Goal: Transaction & Acquisition: Register for event/course

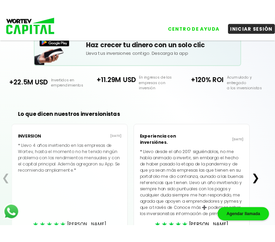
scroll to position [151, 0]
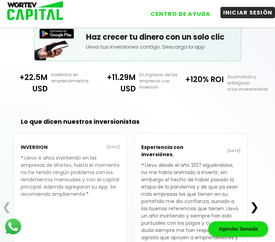
click at [231, 14] on button "INICIAR SESIÓN" at bounding box center [247, 12] width 55 height 11
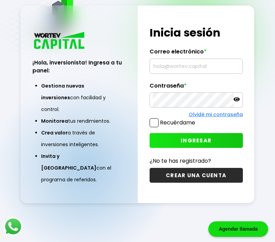
scroll to position [35, 0]
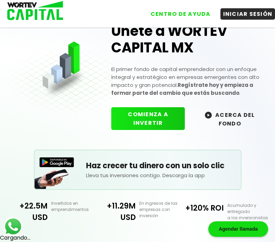
scroll to position [22, 0]
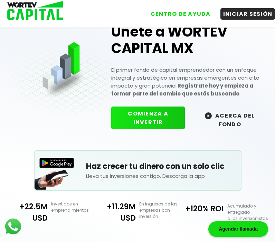
click at [137, 127] on button "COMIENZA A INVERTIR" at bounding box center [147, 118] width 73 height 23
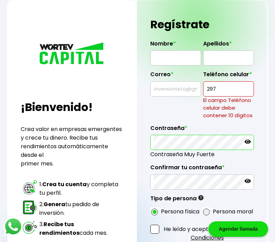
type input "297"
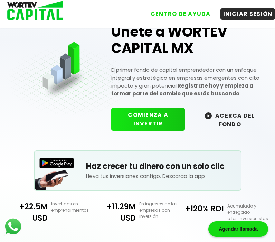
drag, startPoint x: 139, startPoint y: 118, endPoint x: 211, endPoint y: 115, distance: 72.2
click at [210, 115] on img at bounding box center [208, 115] width 7 height 7
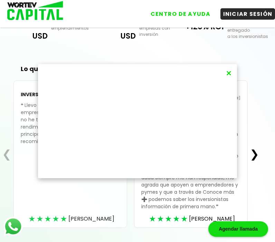
scroll to position [223, 0]
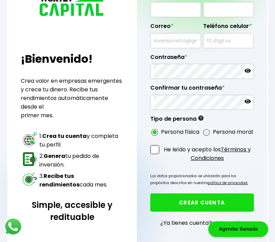
scroll to position [73, 0]
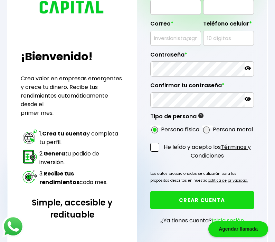
click at [12, 228] on img at bounding box center [13, 227] width 22 height 22
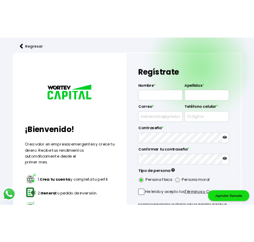
scroll to position [121, 0]
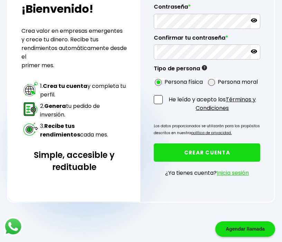
click at [231, 227] on div "Agendar llamada" at bounding box center [245, 230] width 60 height 16
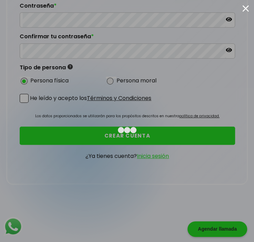
click at [231, 9] on div at bounding box center [246, 8] width 7 height 7
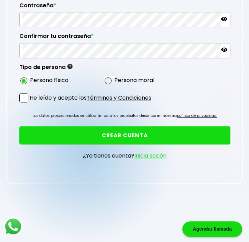
click at [200, 229] on div "Agendar llamada" at bounding box center [212, 230] width 60 height 16
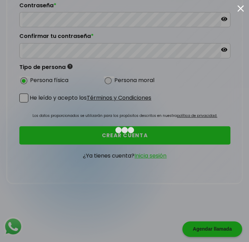
click at [231, 6] on div at bounding box center [240, 8] width 7 height 7
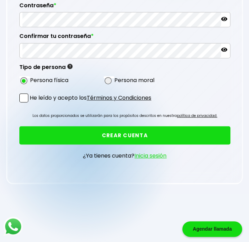
click at [146, 154] on link "Inicia sesión" at bounding box center [150, 156] width 32 height 8
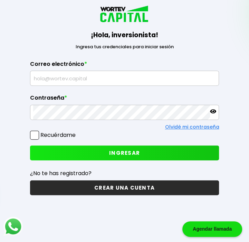
click at [111, 186] on button "CREAR UNA CUENTA" at bounding box center [124, 187] width 189 height 15
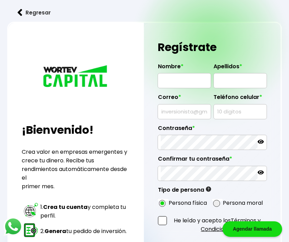
scroll to position [109, 0]
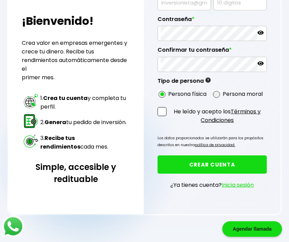
click at [20, 225] on img at bounding box center [13, 227] width 22 height 22
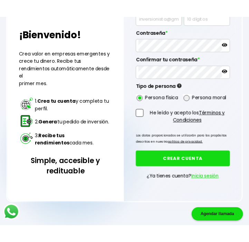
scroll to position [0, 0]
